Goal: Information Seeking & Learning: Understand process/instructions

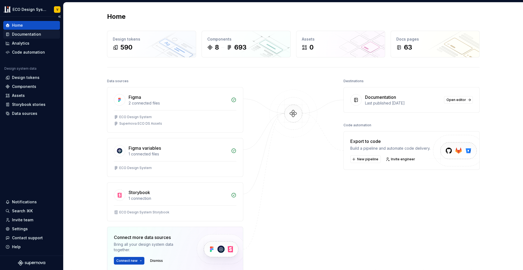
click at [20, 34] on div "Documentation" at bounding box center [26, 34] width 29 height 5
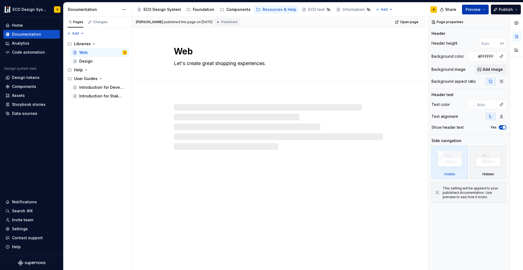
click at [470, 9] on span "Preview" at bounding box center [472, 9] width 15 height 5
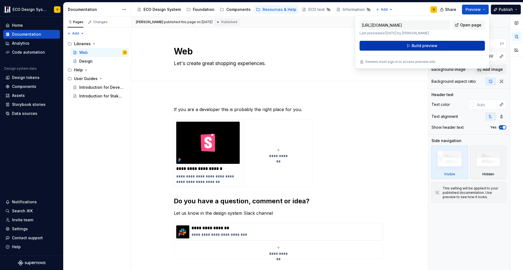
click at [420, 44] on span "Build preview" at bounding box center [424, 45] width 26 height 5
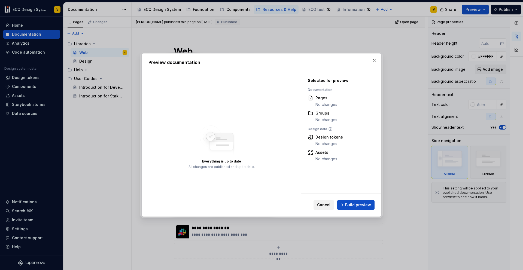
click at [320, 207] on span "Cancel" at bounding box center [323, 204] width 13 height 5
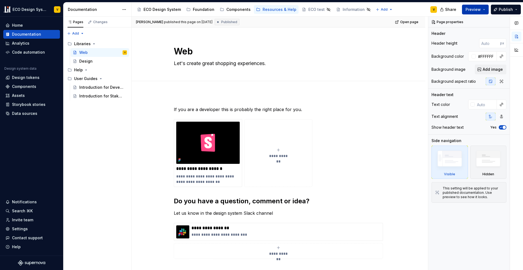
click at [473, 10] on span "Preview" at bounding box center [472, 9] width 15 height 5
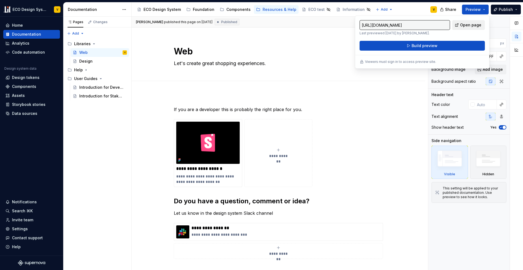
click at [467, 27] on span "Open page" at bounding box center [470, 24] width 21 height 5
type textarea "*"
